Goal: Complete application form

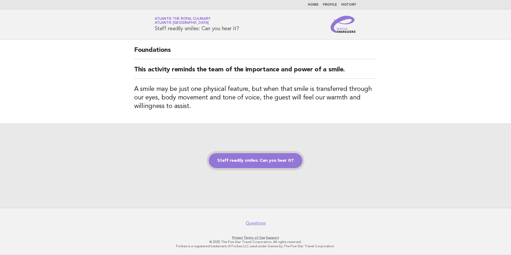
click at [282, 162] on link "Staff readily smiles: Can you hear it?" at bounding box center [256, 160] width 94 height 15
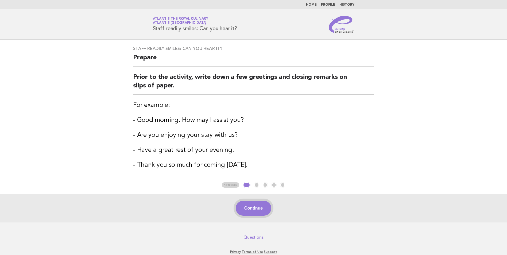
click at [252, 204] on button "Continue" at bounding box center [254, 208] width 36 height 15
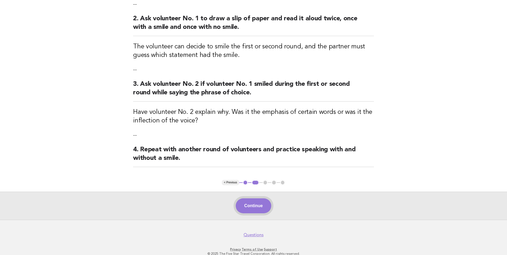
click at [245, 206] on button "Continue" at bounding box center [254, 205] width 36 height 15
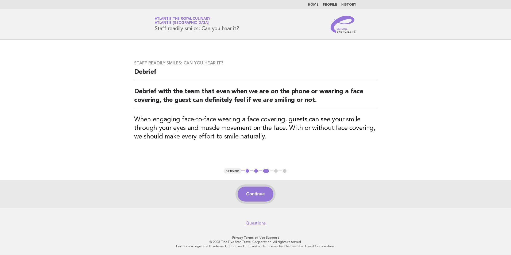
click at [254, 195] on button "Continue" at bounding box center [256, 194] width 36 height 15
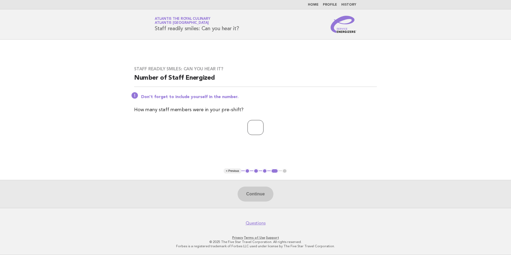
click at [249, 129] on input "number" at bounding box center [256, 127] width 16 height 15
type input "*"
click at [259, 197] on button "Continue" at bounding box center [256, 194] width 36 height 15
